Goal: Information Seeking & Learning: Learn about a topic

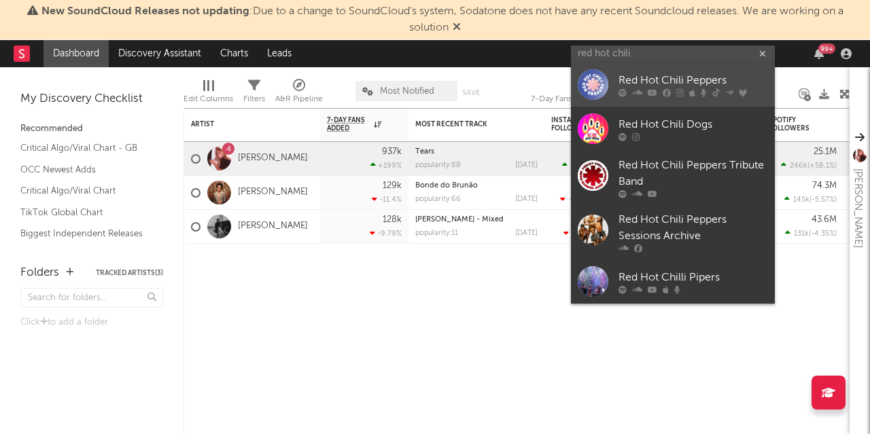
type input "red hot chili"
click at [592, 94] on div at bounding box center [593, 84] width 31 height 31
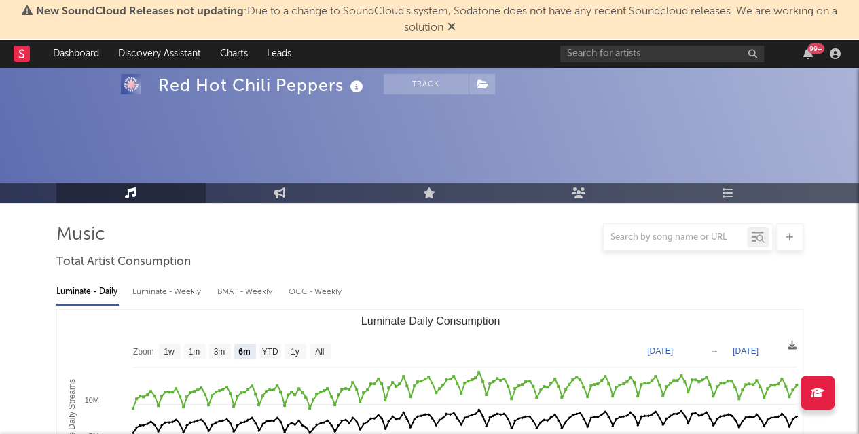
scroll to position [137, 0]
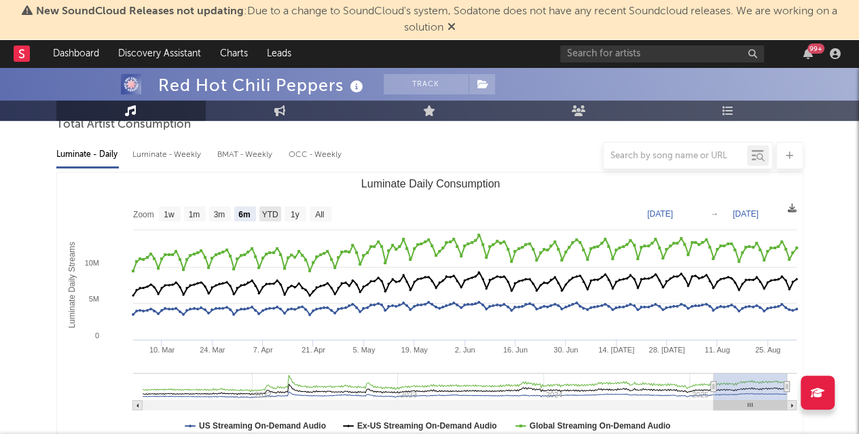
click at [273, 213] on text "YTD" at bounding box center [270, 215] width 16 height 10
select select "YTD"
type input "[DATE]"
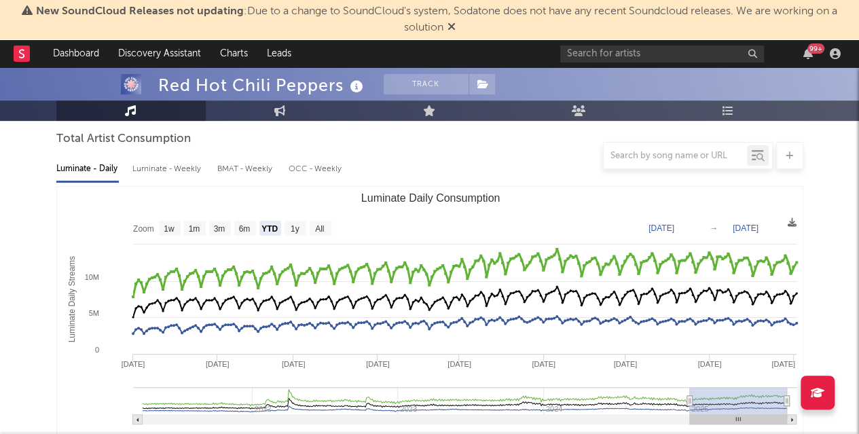
scroll to position [124, 0]
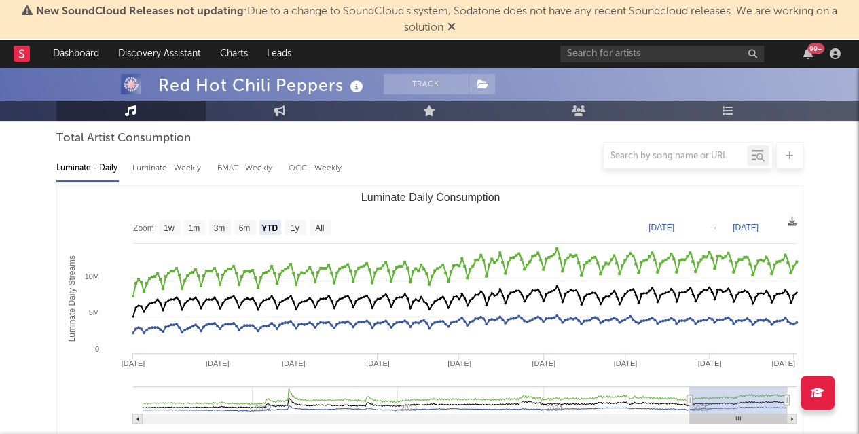
click at [152, 173] on div "Luminate - Weekly" at bounding box center [167, 168] width 71 height 23
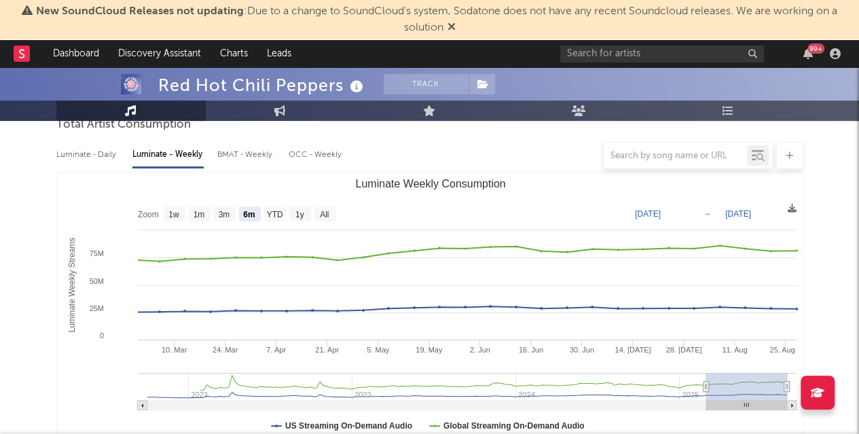
scroll to position [151, 0]
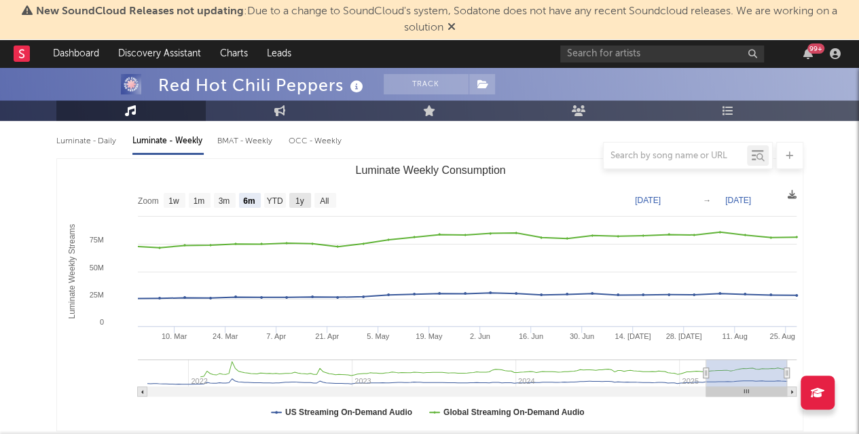
click at [300, 203] on text "1y" at bounding box center [299, 201] width 9 height 10
select select "1y"
type input "[DATE]"
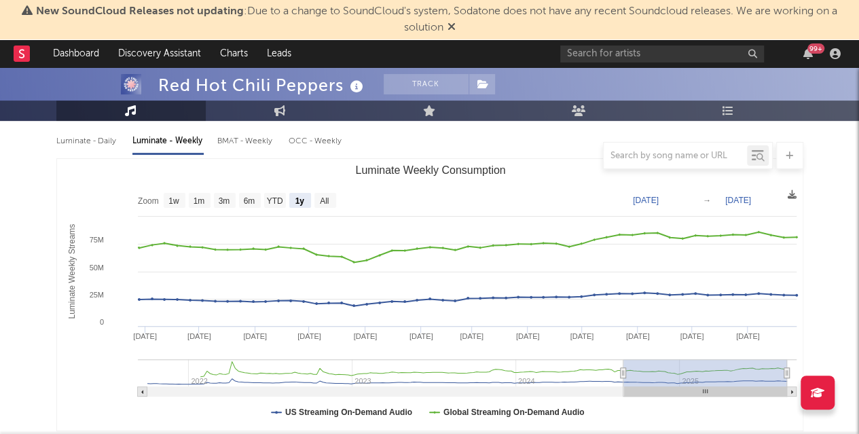
scroll to position [156, 0]
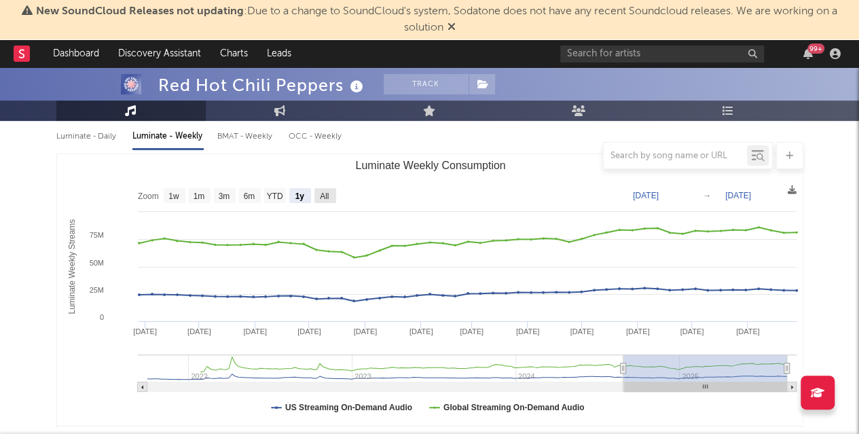
click at [332, 192] on rect "Luminate Weekly Consumption" at bounding box center [326, 195] width 22 height 15
select select "All"
type input "[DATE]"
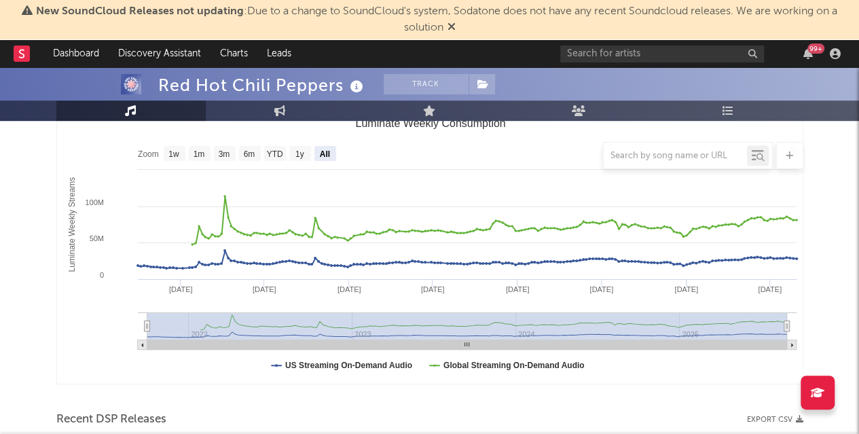
scroll to position [199, 0]
click at [450, 31] on icon at bounding box center [452, 26] width 8 height 11
